Goal: Information Seeking & Learning: Understand process/instructions

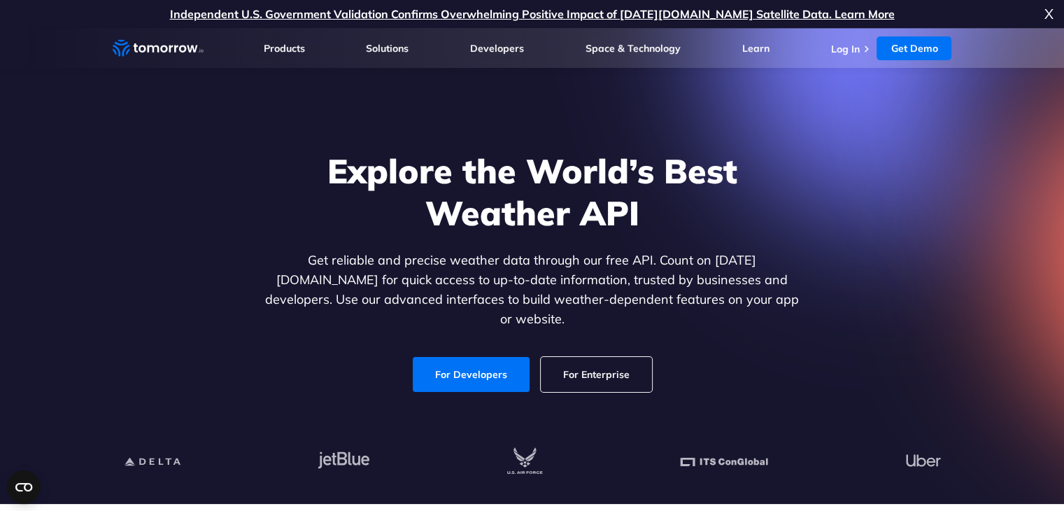
click at [493, 357] on link "For Developers" at bounding box center [471, 374] width 117 height 35
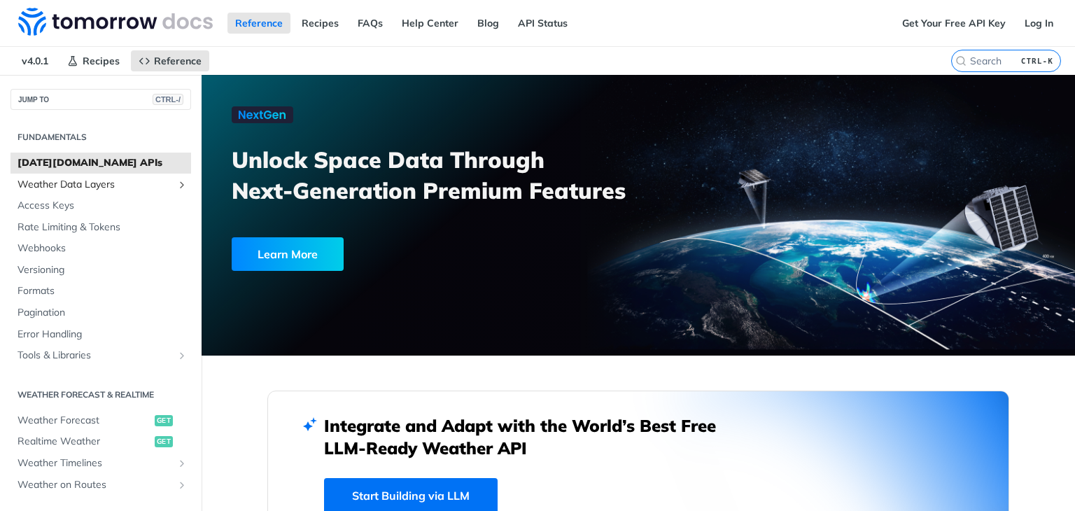
click at [83, 178] on span "Weather Data Layers" at bounding box center [94, 185] width 155 height 14
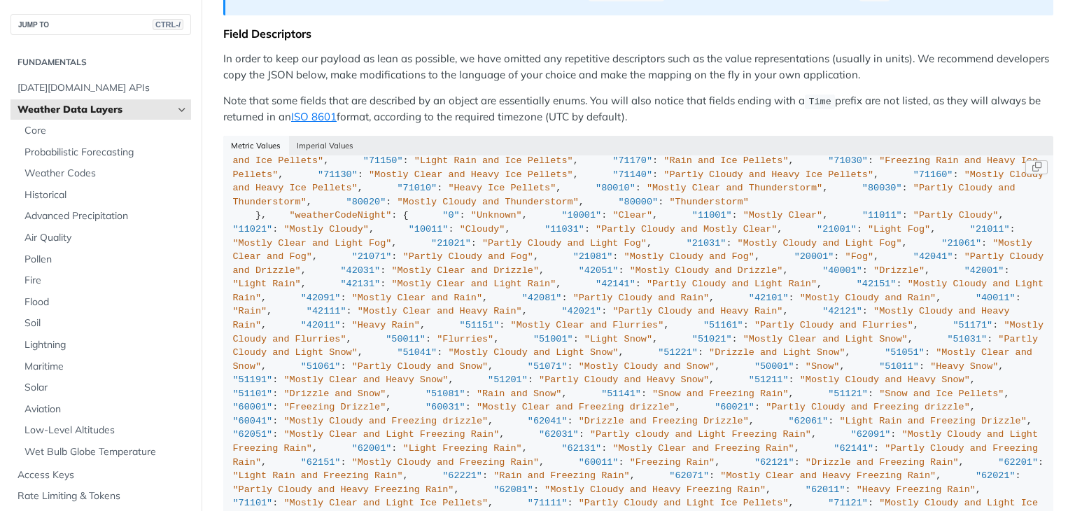
scroll to position [2757, 0]
click at [313, 136] on button "Imperial Values" at bounding box center [325, 146] width 73 height 20
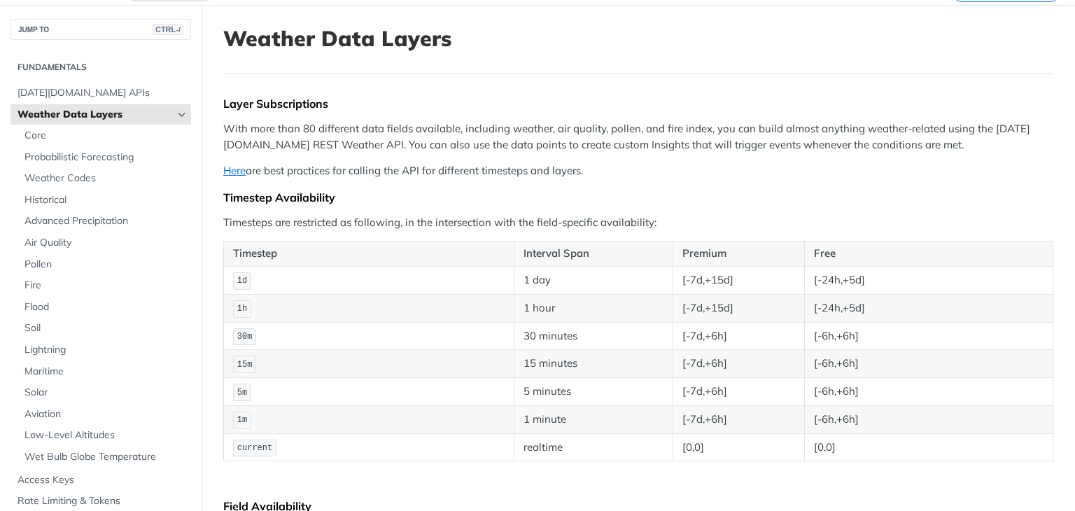
scroll to position [140, 0]
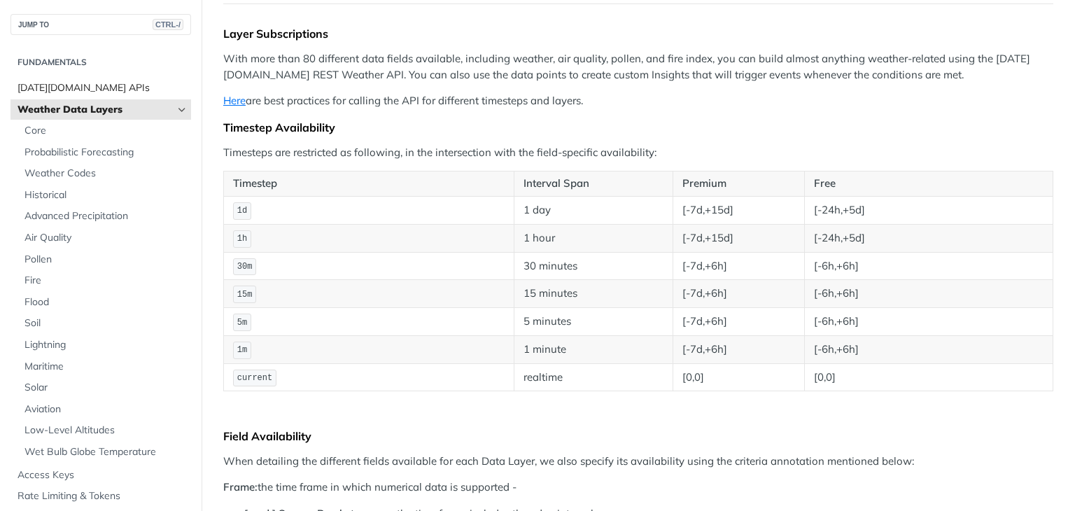
click at [128, 83] on span "Tomorrow.io APIs" at bounding box center [102, 88] width 170 height 14
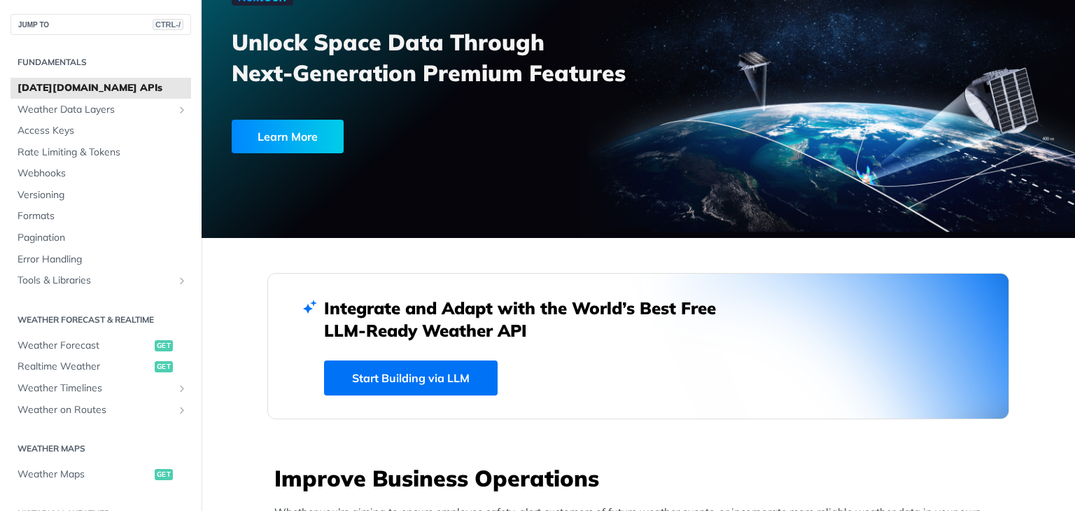
scroll to position [140, 0]
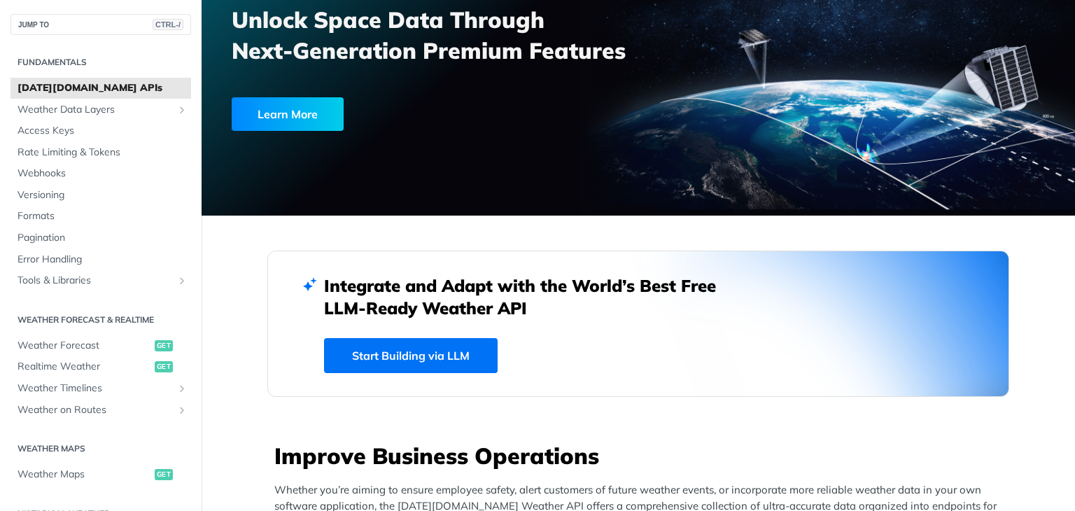
click at [420, 348] on link "Start Building via LLM" at bounding box center [411, 355] width 174 height 35
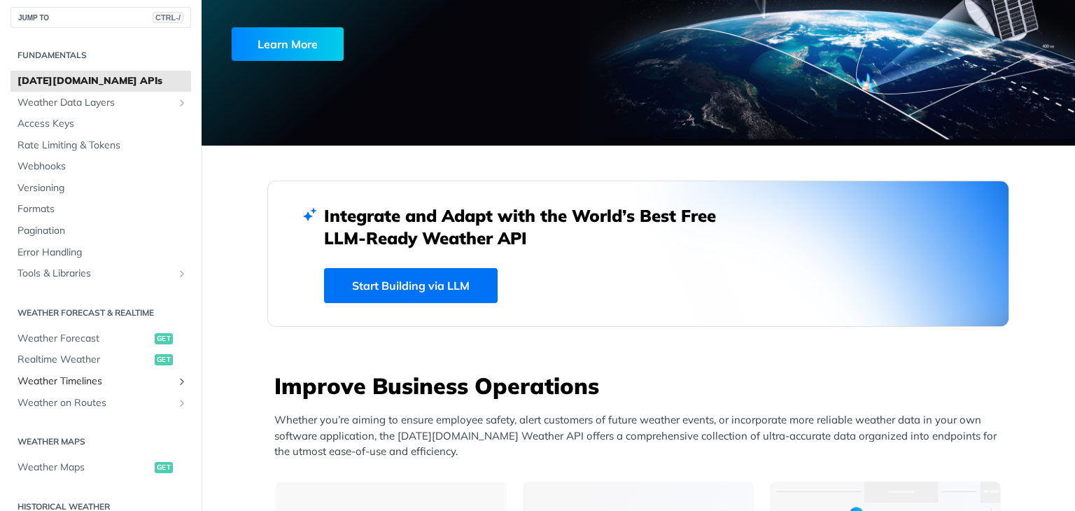
scroll to position [0, 0]
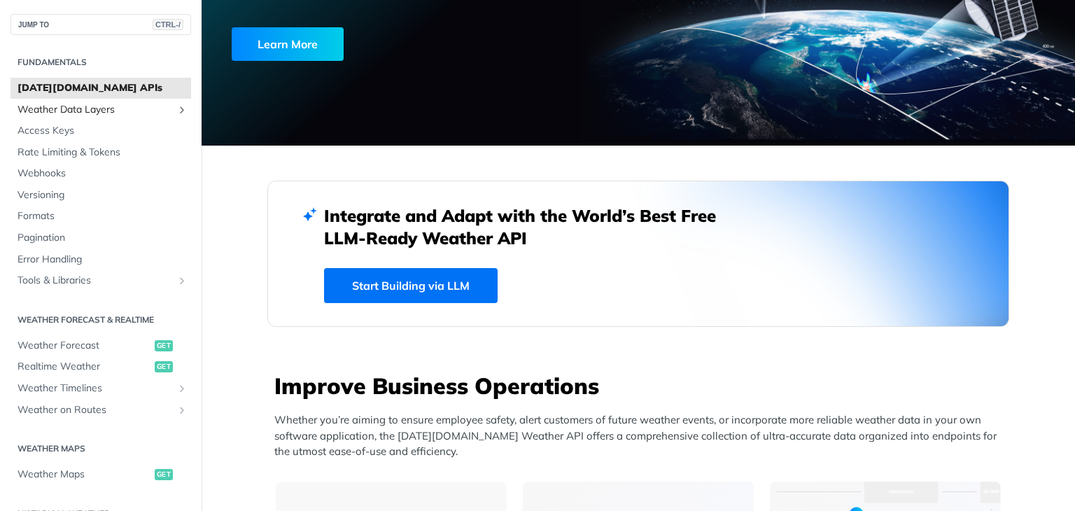
click at [88, 110] on span "Weather Data Layers" at bounding box center [94, 110] width 155 height 14
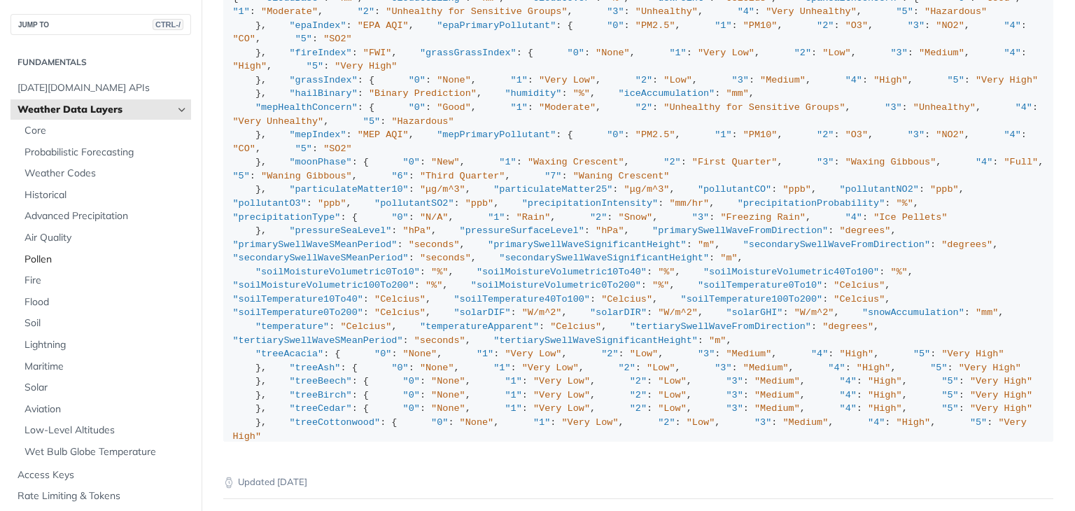
scroll to position [1399, 0]
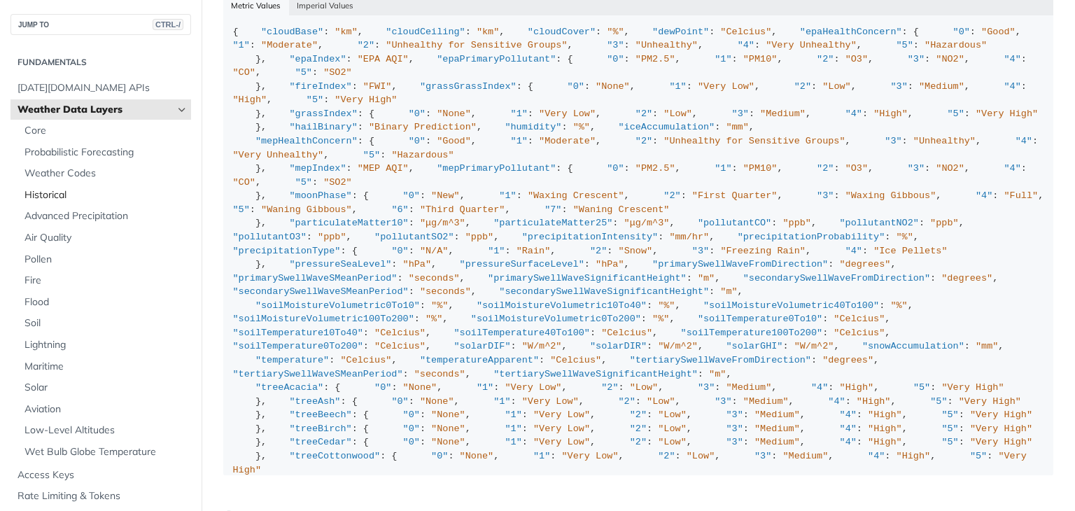
click at [52, 188] on span "Historical" at bounding box center [105, 195] width 163 height 14
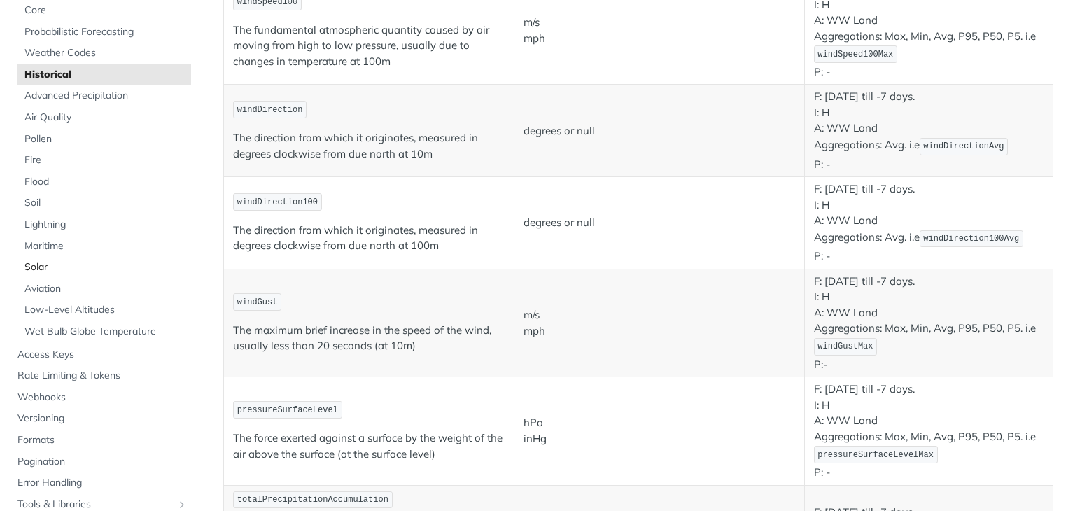
scroll to position [140, 0]
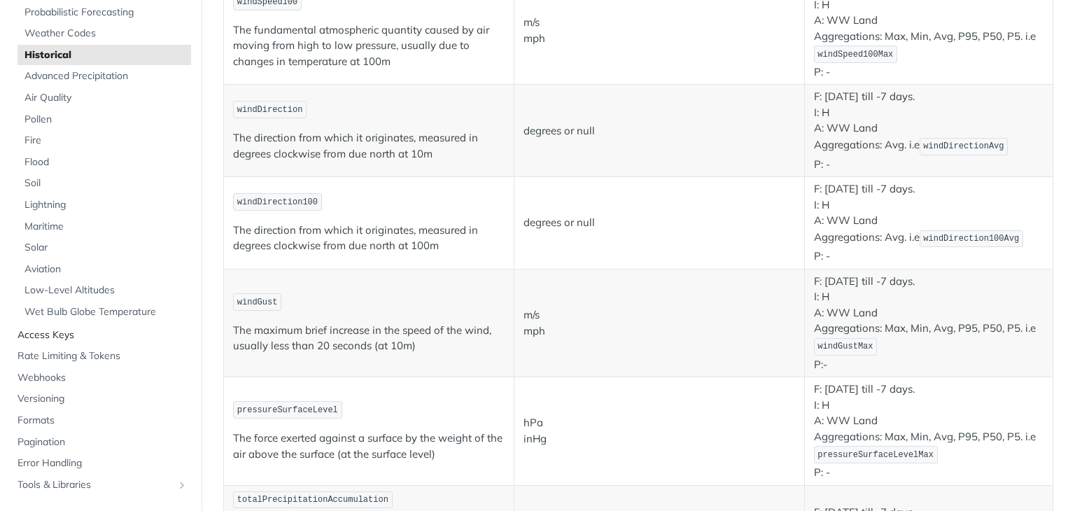
click at [80, 332] on span "Access Keys" at bounding box center [102, 335] width 170 height 14
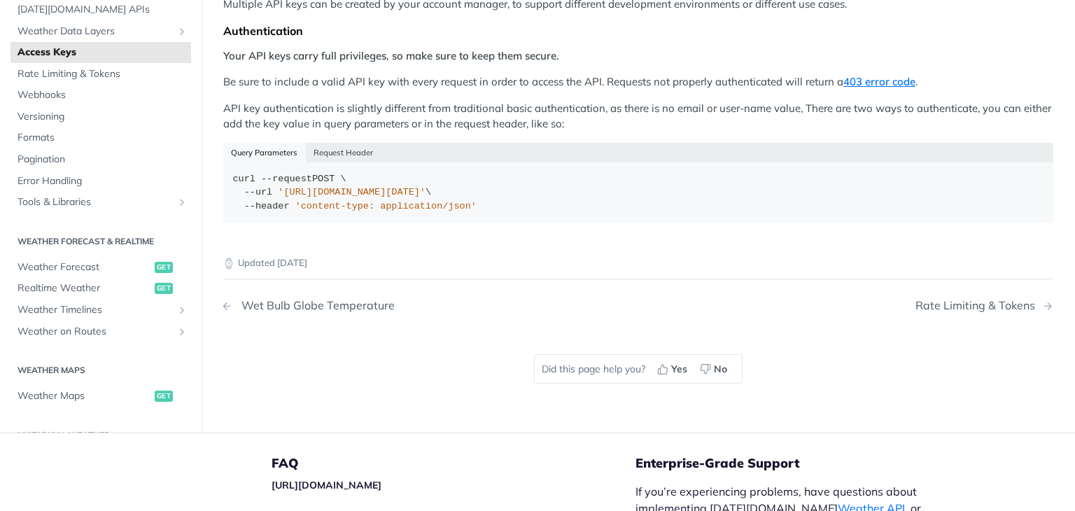
scroll to position [280, 0]
click at [63, 386] on link "Weather Maps get" at bounding box center [100, 395] width 181 height 21
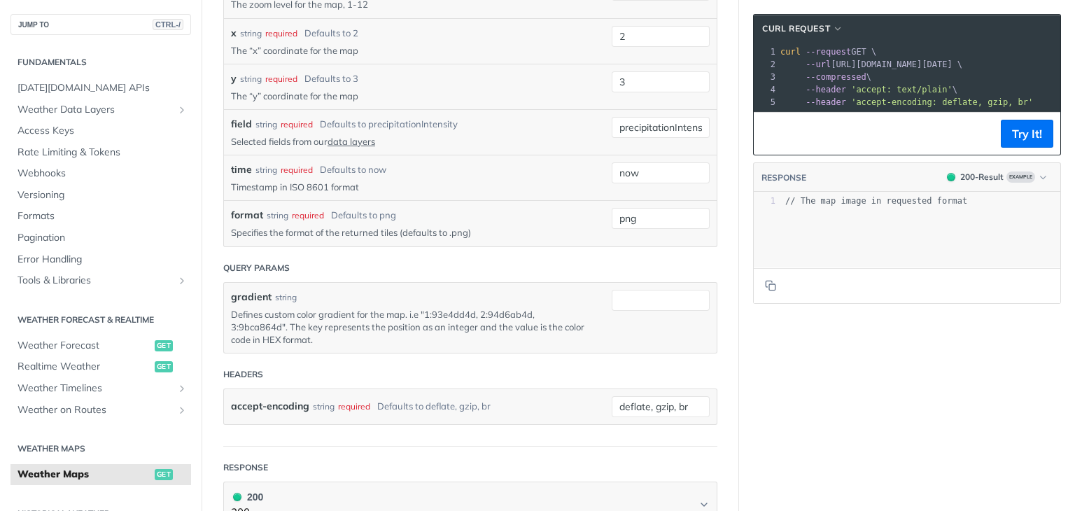
scroll to position [1399, 0]
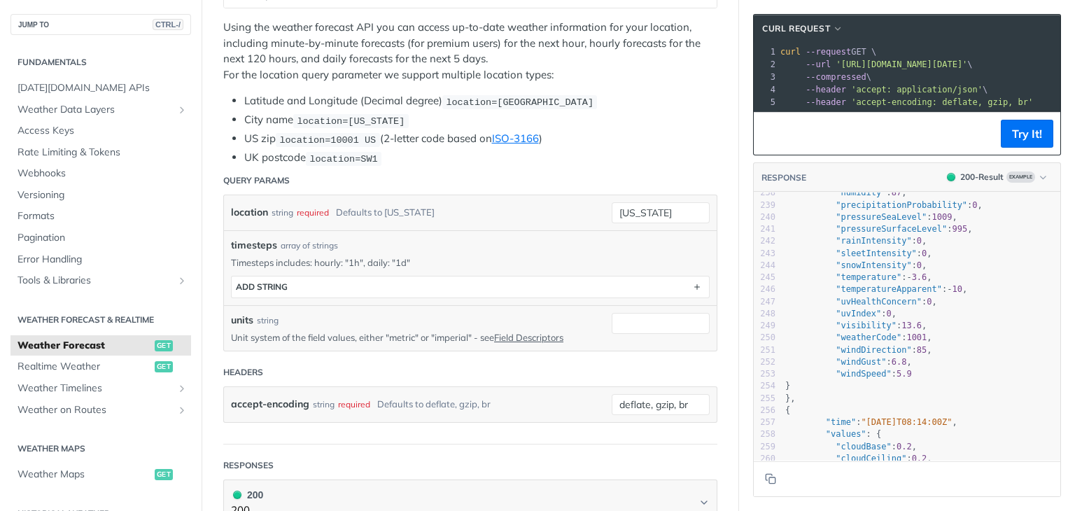
scroll to position [3496, 0]
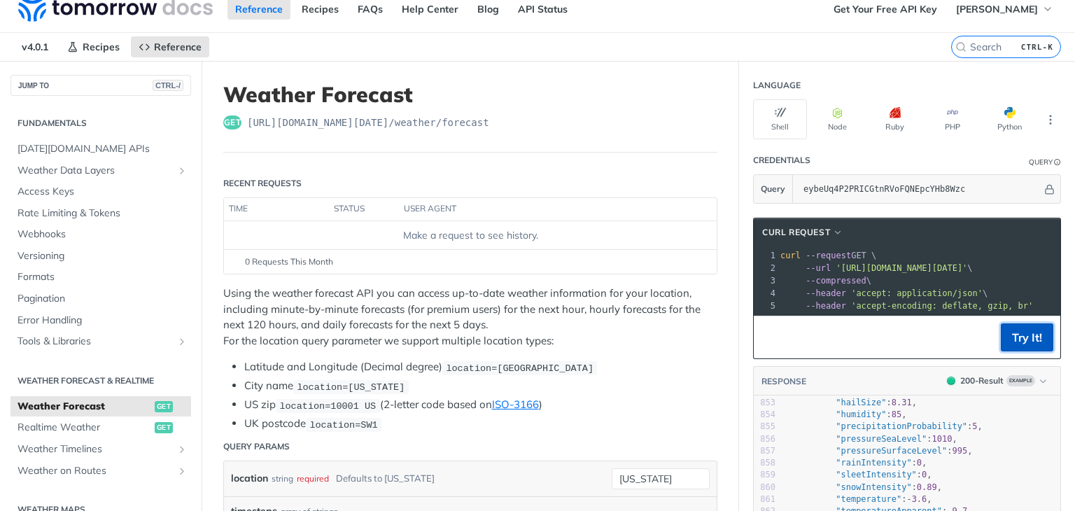
click at [1010, 337] on button "Try It!" at bounding box center [1026, 337] width 52 height 28
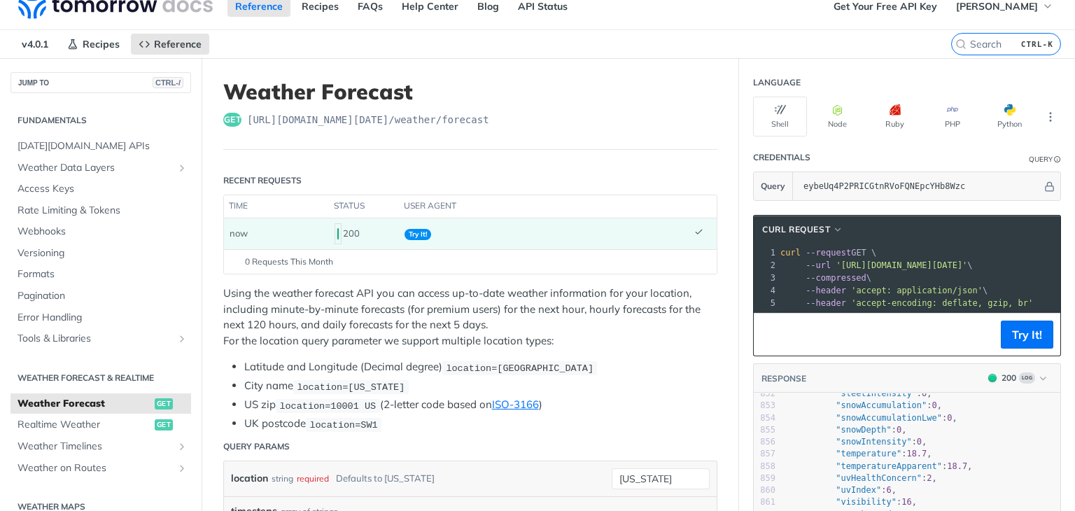
scroll to position [0, 0]
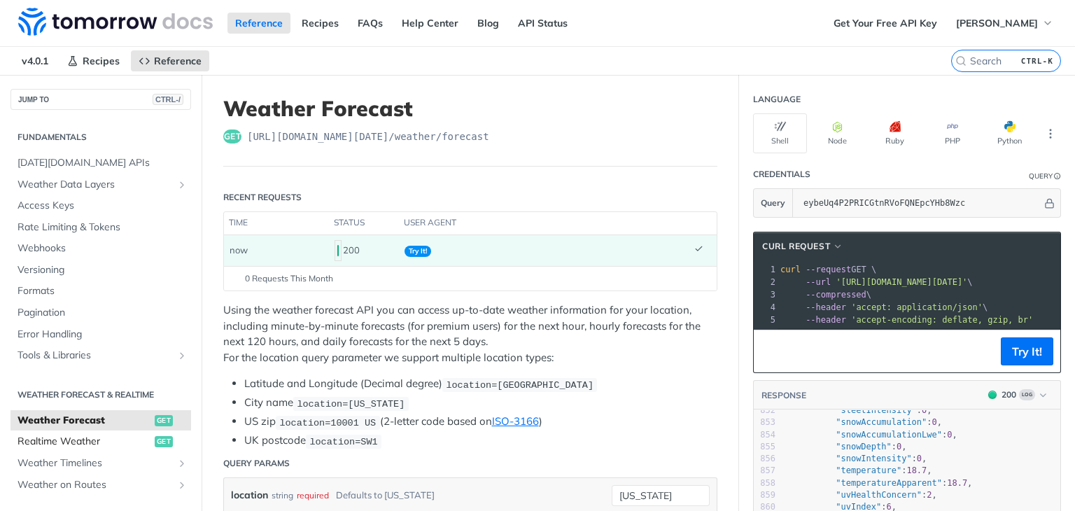
click at [66, 437] on span "Realtime Weather" at bounding box center [84, 441] width 134 height 14
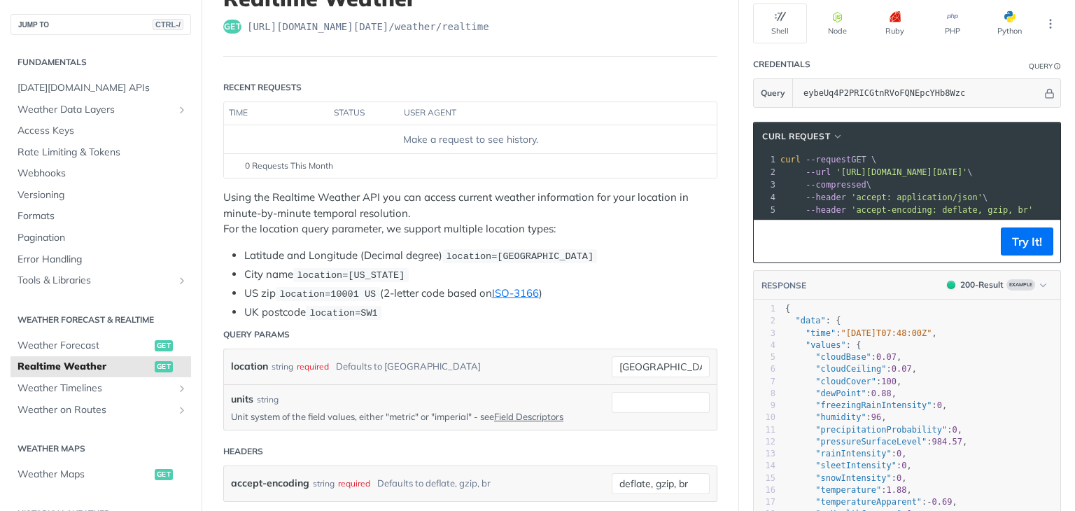
scroll to position [140, 0]
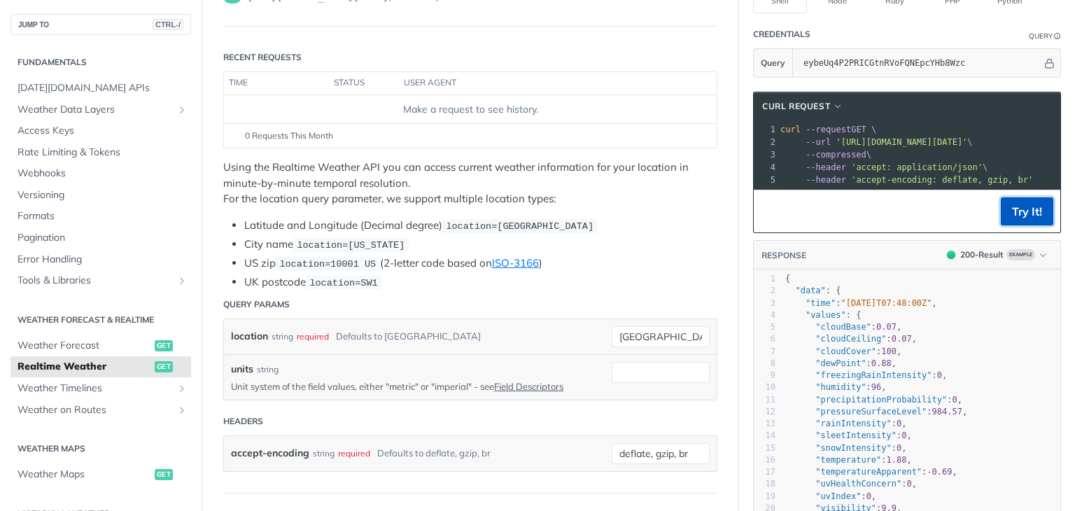
click at [1010, 215] on button "Try It!" at bounding box center [1026, 211] width 52 height 28
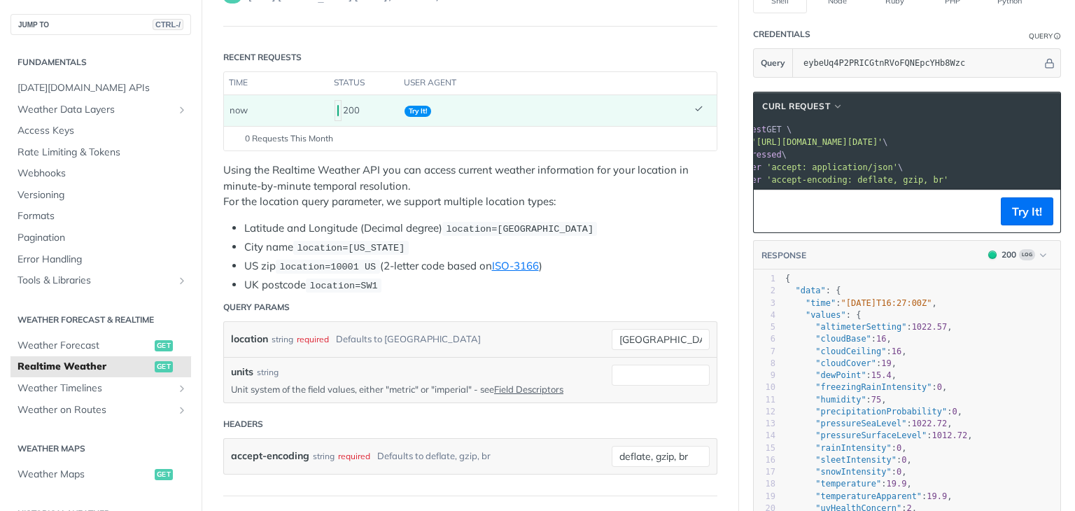
scroll to position [0, 0]
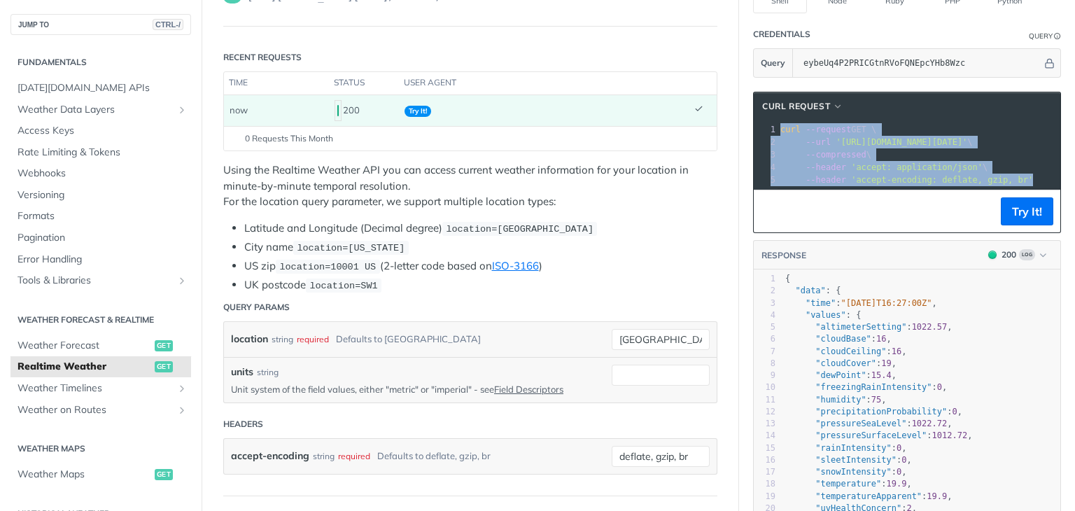
drag, startPoint x: 770, startPoint y: 125, endPoint x: 1030, endPoint y: 179, distance: 265.8
click at [1030, 179] on div "1 curl --request GET \ 2 --url 'https://api.tomorrow.io/v4/weather/realtime?loc…" at bounding box center [1045, 154] width 536 height 63
copy div "curl --request GET \ 2 --url 'https://api.tomorrow.io/v4/weather/realtime?locat…"
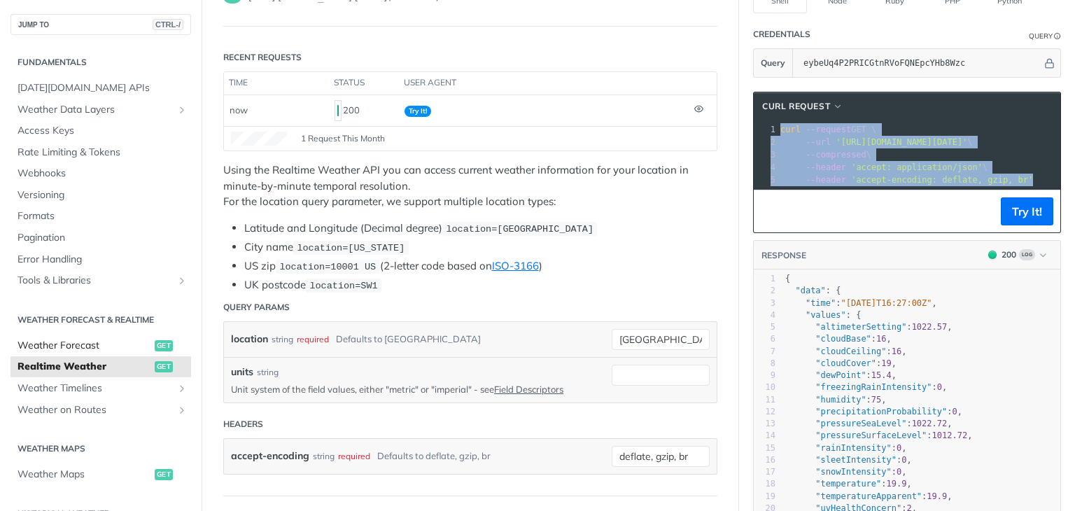
click at [71, 349] on span "Weather Forecast" at bounding box center [84, 346] width 134 height 14
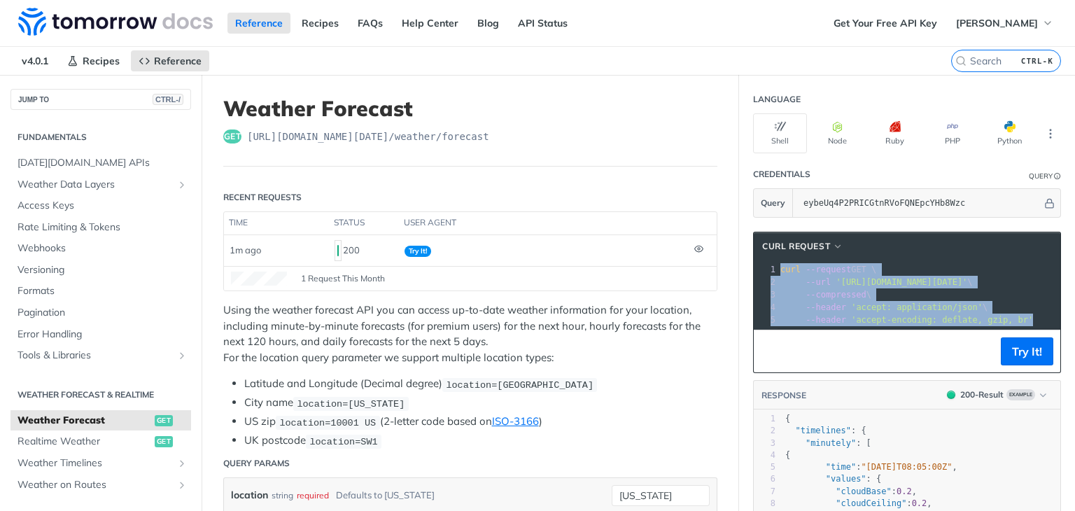
drag, startPoint x: 768, startPoint y: 267, endPoint x: 1012, endPoint y: 320, distance: 250.0
click at [1012, 320] on div "1 curl --request GET \ 2 --url 'https://api.tomorrow.io/v4/weather/forecast?loc…" at bounding box center [1052, 294] width 550 height 63
copy div "curl --request GET \ 2 --url 'https://api.tomorrow.io/v4/weather/forecast?locat…"
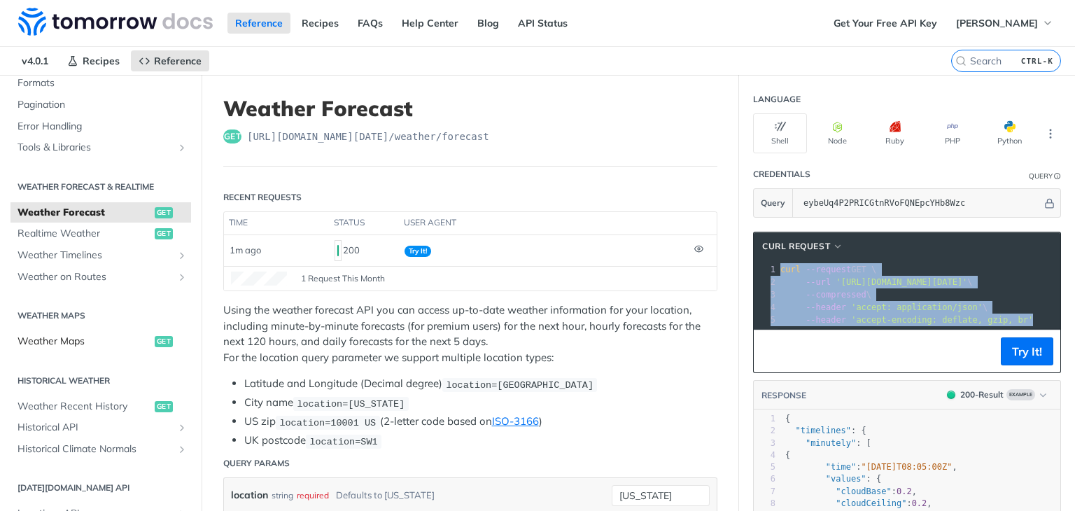
scroll to position [210, 0]
click at [98, 399] on span "Weather Recent History" at bounding box center [84, 404] width 134 height 14
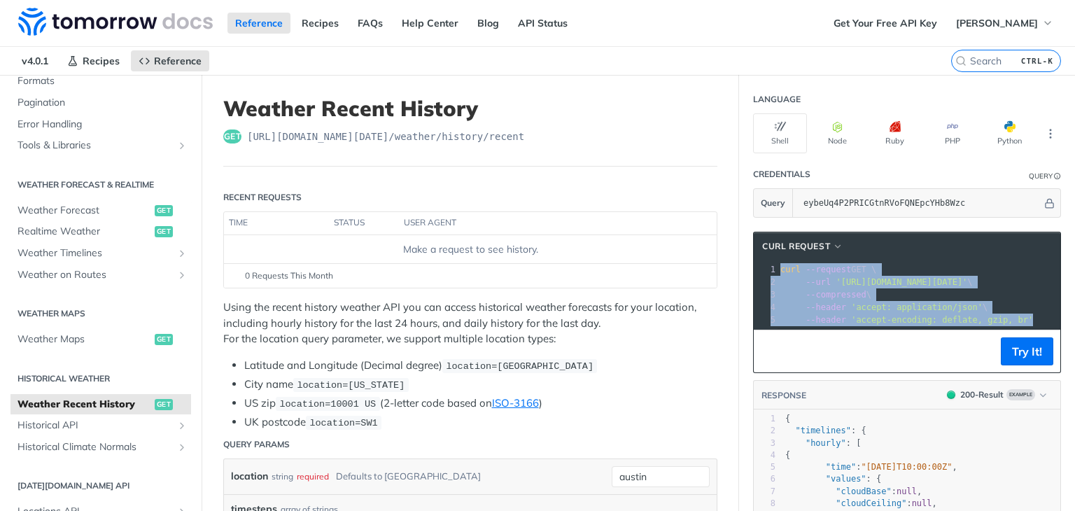
copy div "curl --request GET \ 2 --url 'https://api.tomorrow.io/v4/weather/history/recent…"
drag, startPoint x: 769, startPoint y: 265, endPoint x: 1044, endPoint y: 322, distance: 280.7
click at [1044, 322] on div "1 curl --request GET \ 2 --url 'https://api.tomorrow.io/v4/weather/history/rece…" at bounding box center [1056, 294] width 559 height 63
